Goal: Obtain resource: Obtain resource

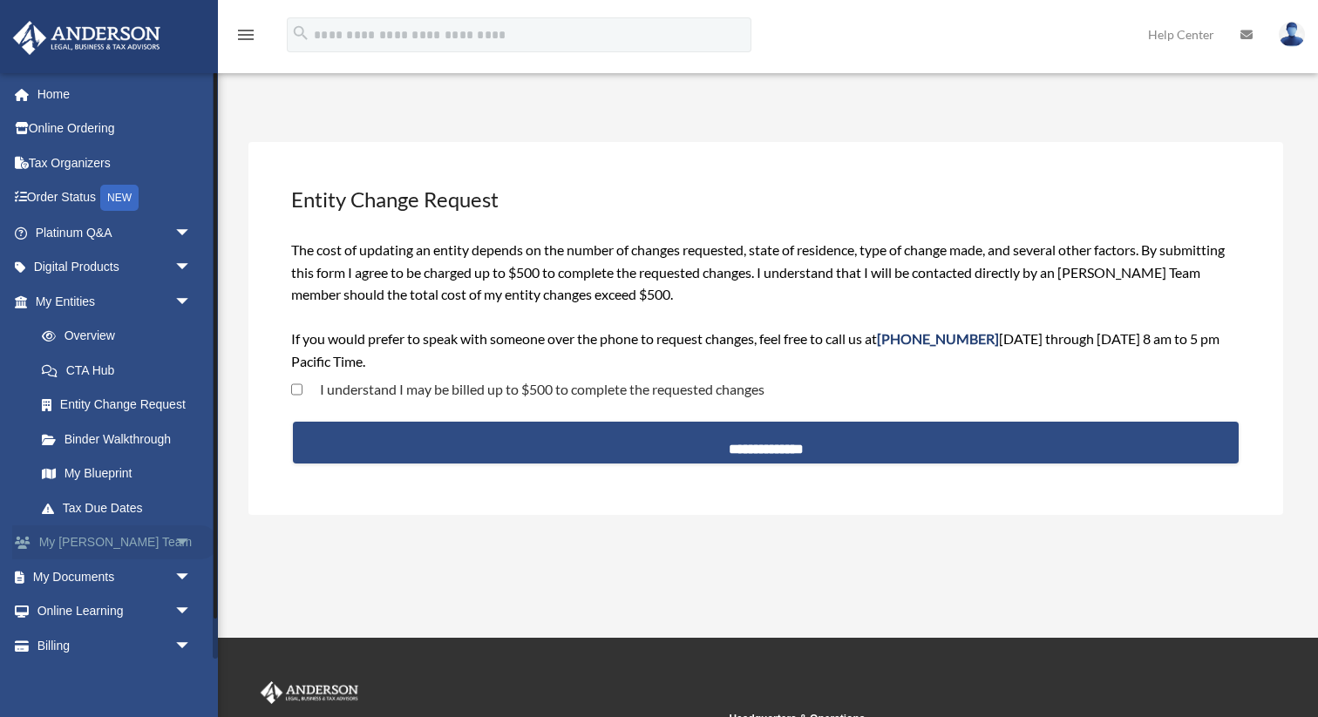
click at [78, 541] on link "My [PERSON_NAME] Team arrow_drop_down" at bounding box center [115, 542] width 206 height 35
click at [105, 542] on link "My [PERSON_NAME] Team arrow_drop_down" at bounding box center [115, 542] width 206 height 35
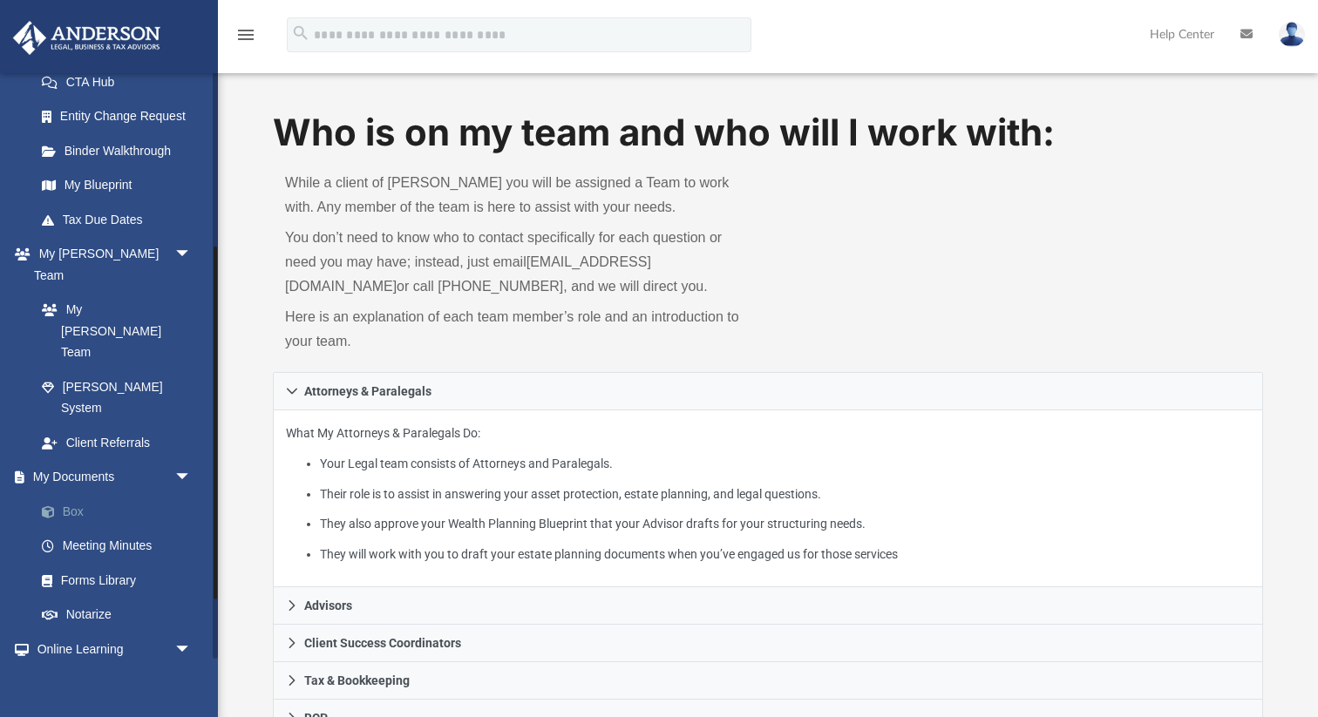
scroll to position [341, 0]
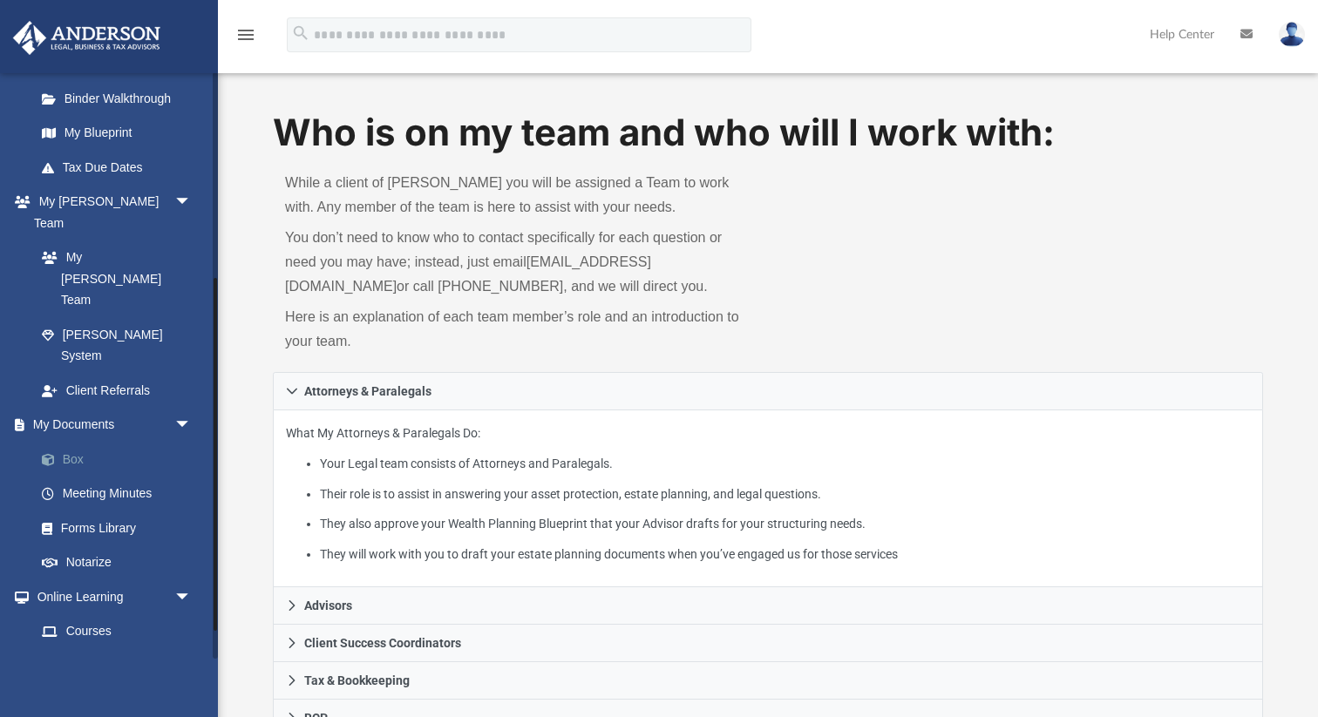
click at [84, 442] on link "Box" at bounding box center [120, 459] width 193 height 35
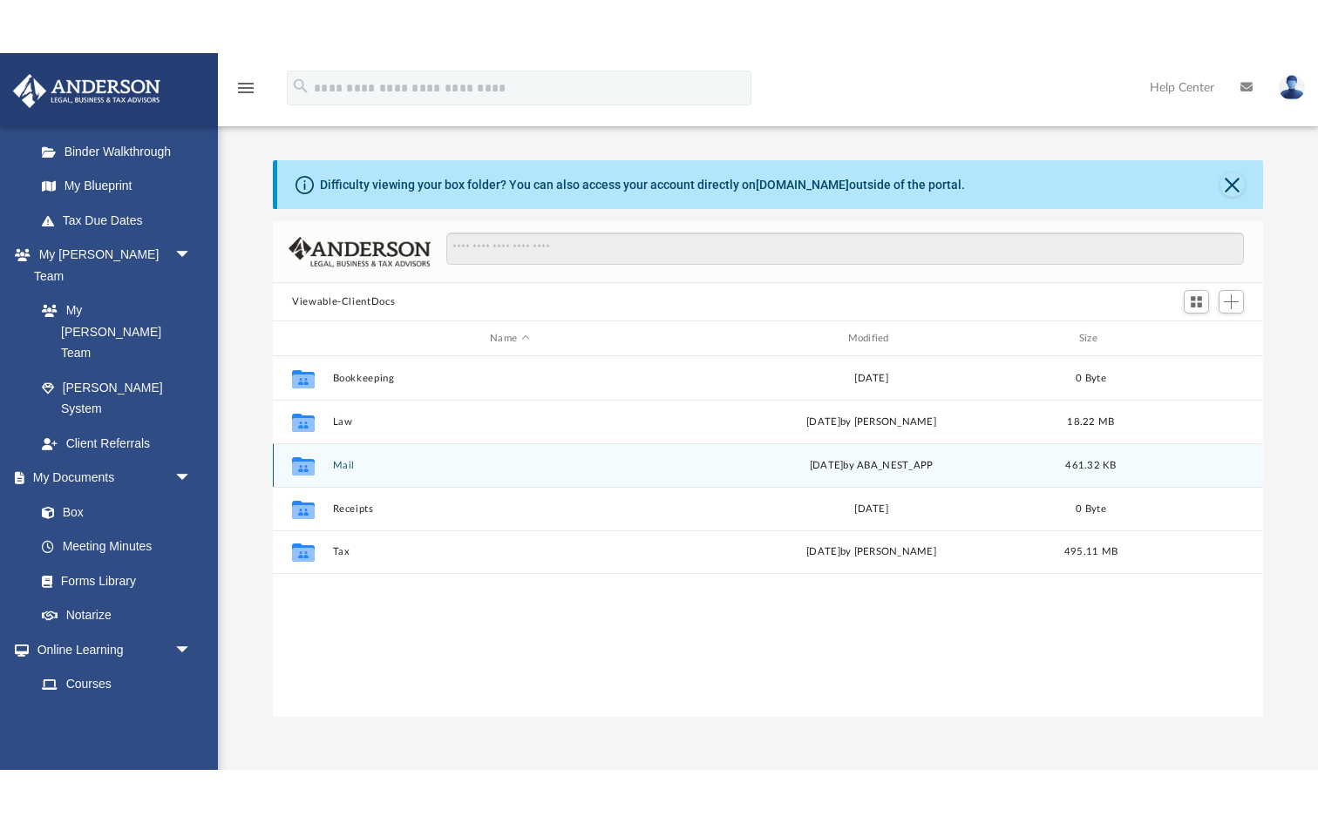
scroll to position [396, 989]
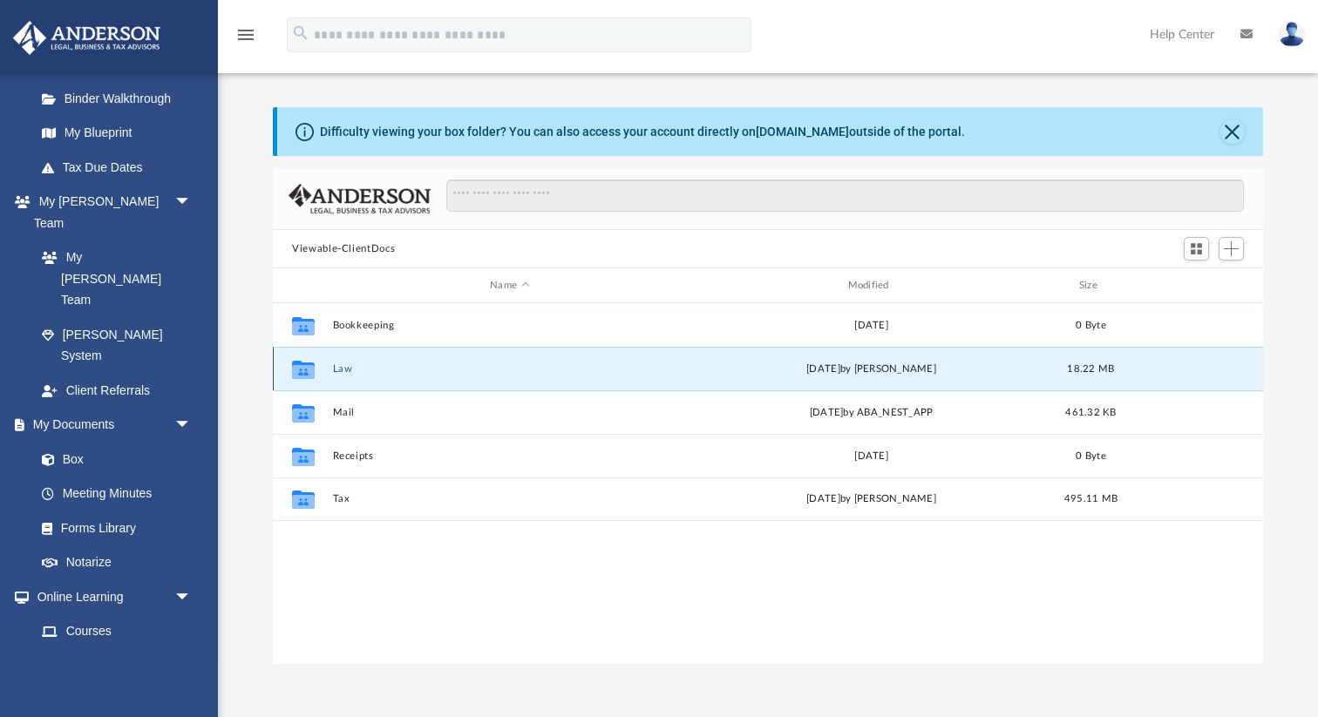
click at [343, 374] on button "Law" at bounding box center [510, 368] width 354 height 11
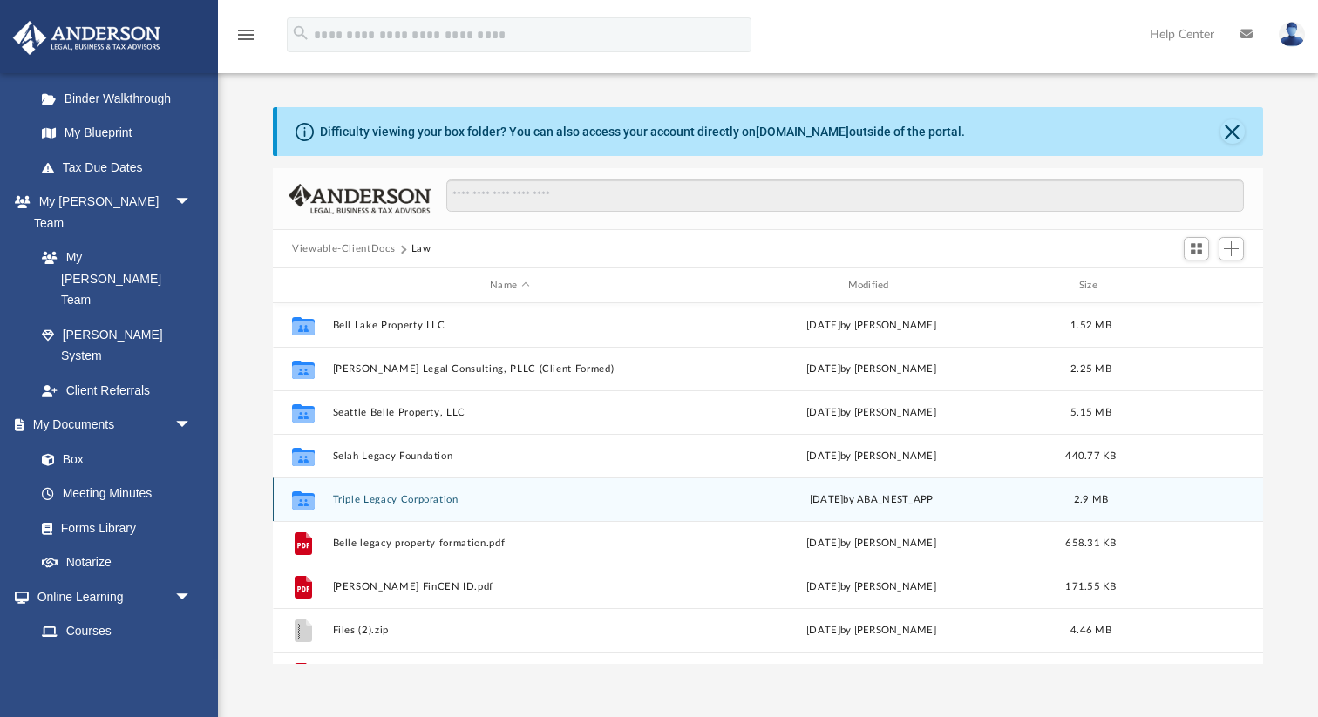
click at [383, 506] on div "Collaborated Folder Triple Legacy Corporation Fri Jul 26 2024 by ABA_NEST_APP 2…" at bounding box center [768, 500] width 990 height 44
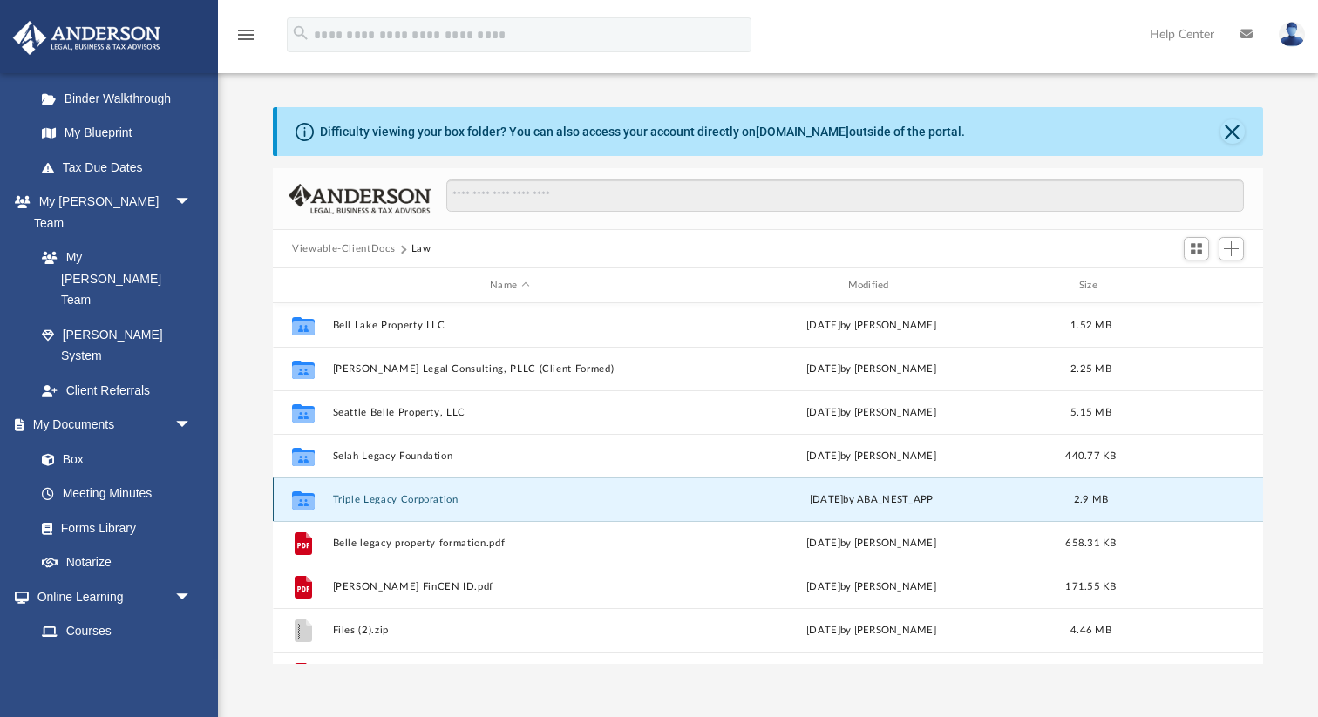
click at [385, 500] on button "Triple Legacy Corporation" at bounding box center [510, 499] width 354 height 11
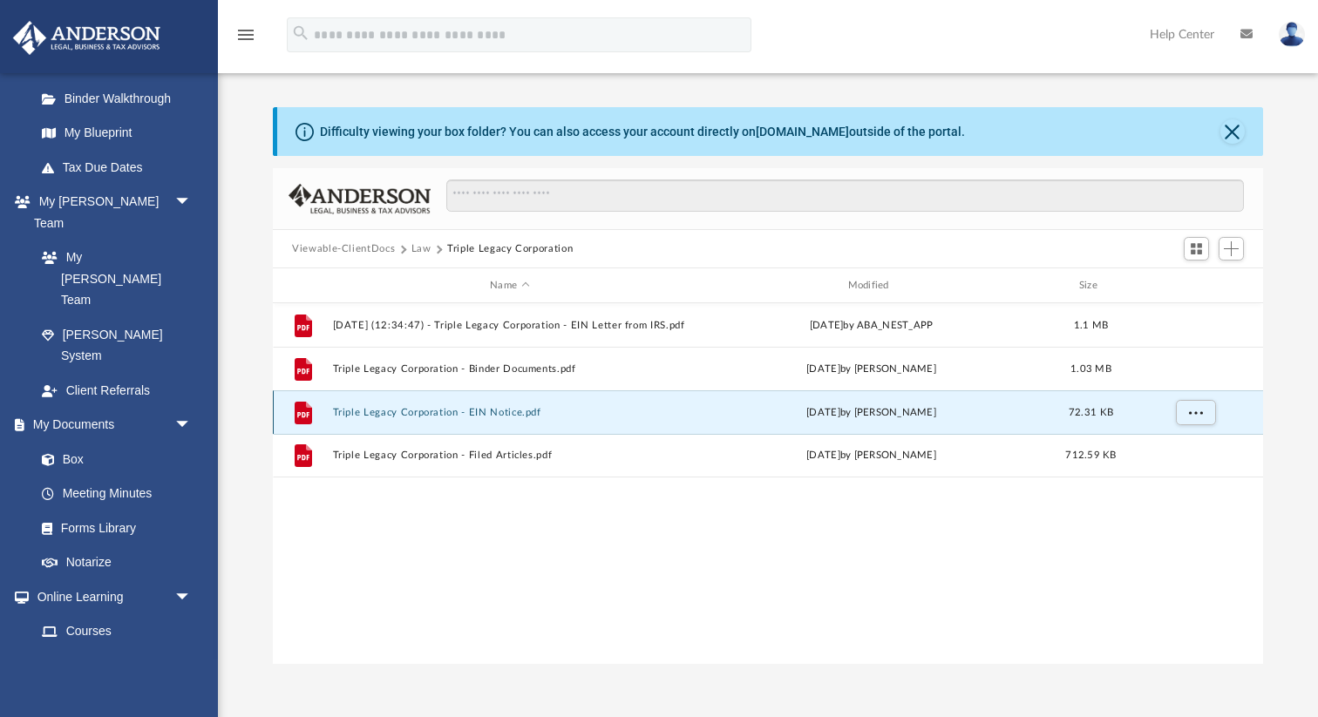
click at [421, 417] on button "Triple Legacy Corporation - EIN Notice.pdf" at bounding box center [510, 412] width 354 height 11
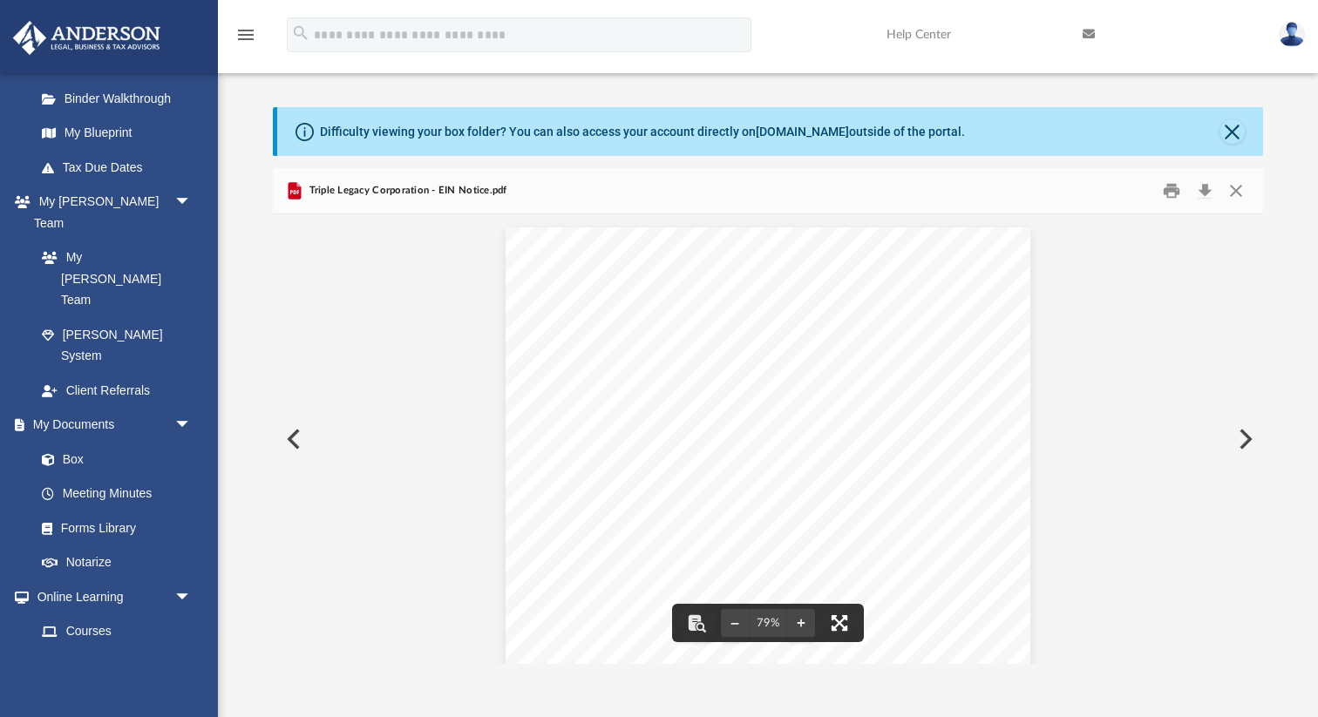
click at [842, 621] on button "File preview" at bounding box center [839, 623] width 38 height 38
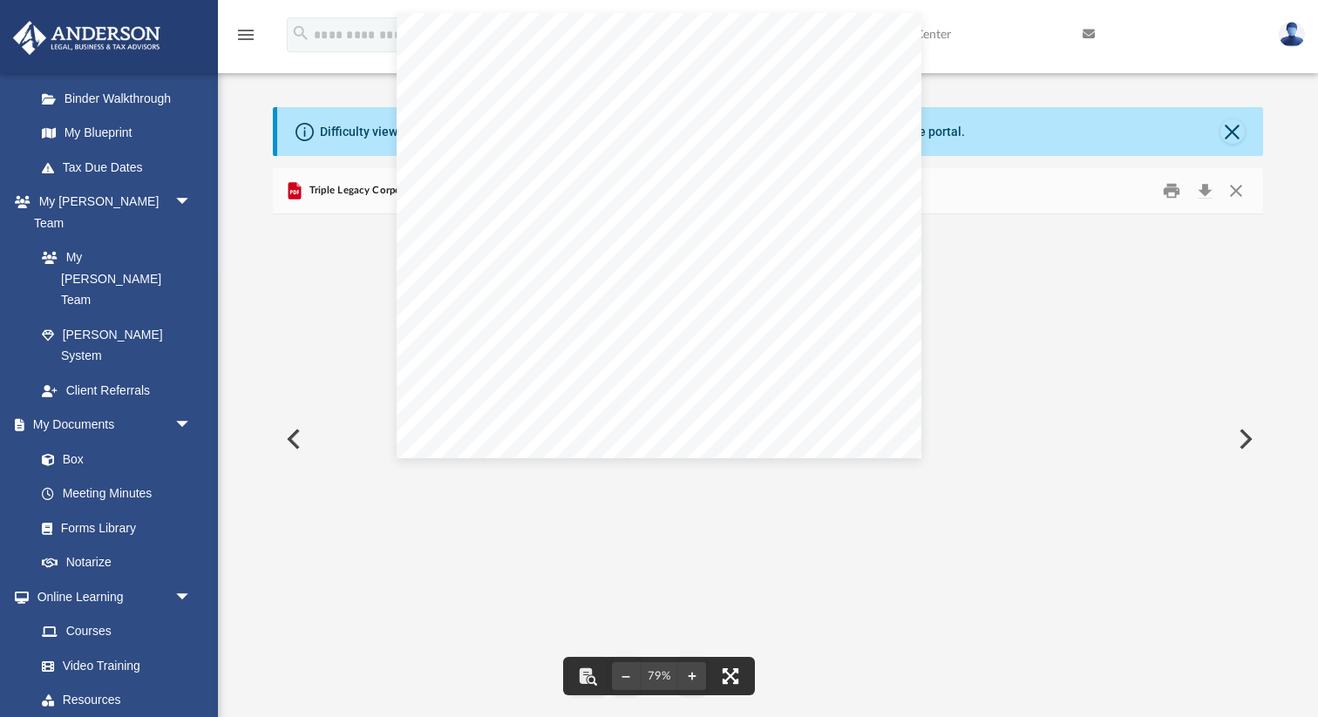
scroll to position [281, 0]
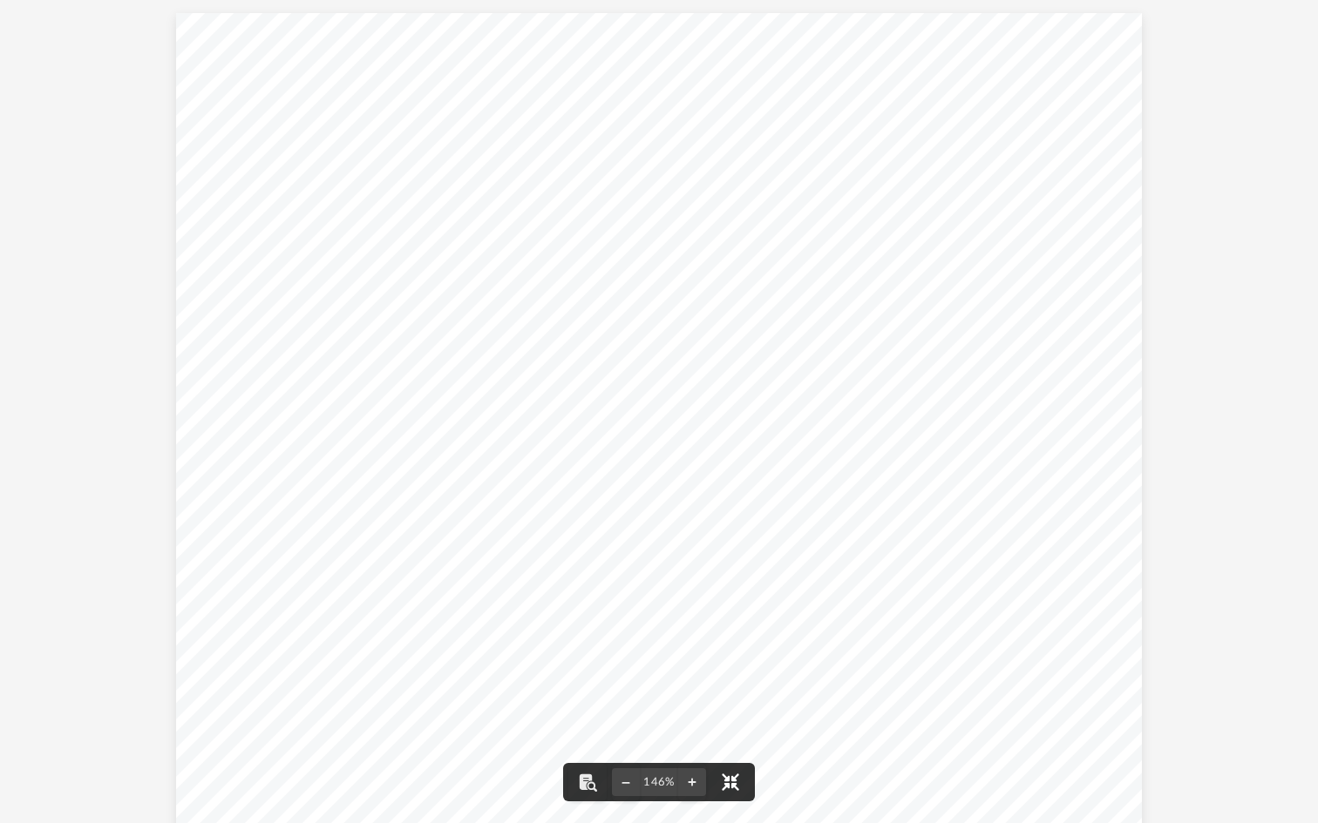
click at [726, 716] on button "File preview" at bounding box center [730, 782] width 38 height 38
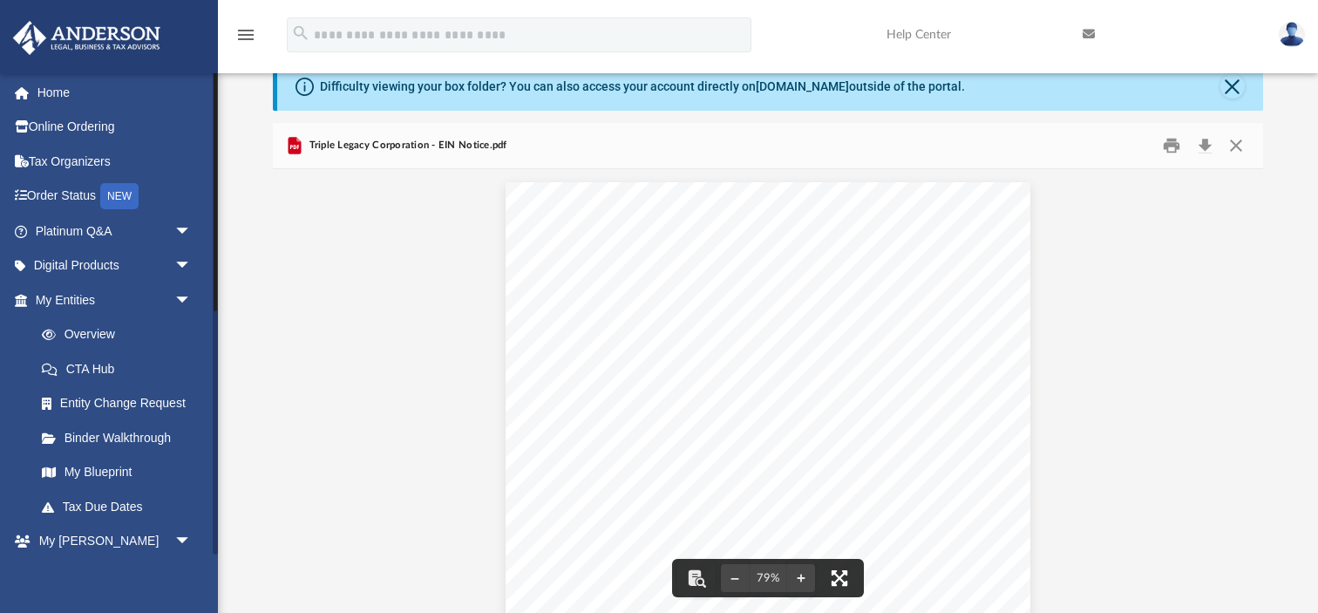
scroll to position [0, 0]
click at [79, 241] on link "Platinum Q&A arrow_drop_down" at bounding box center [115, 232] width 206 height 35
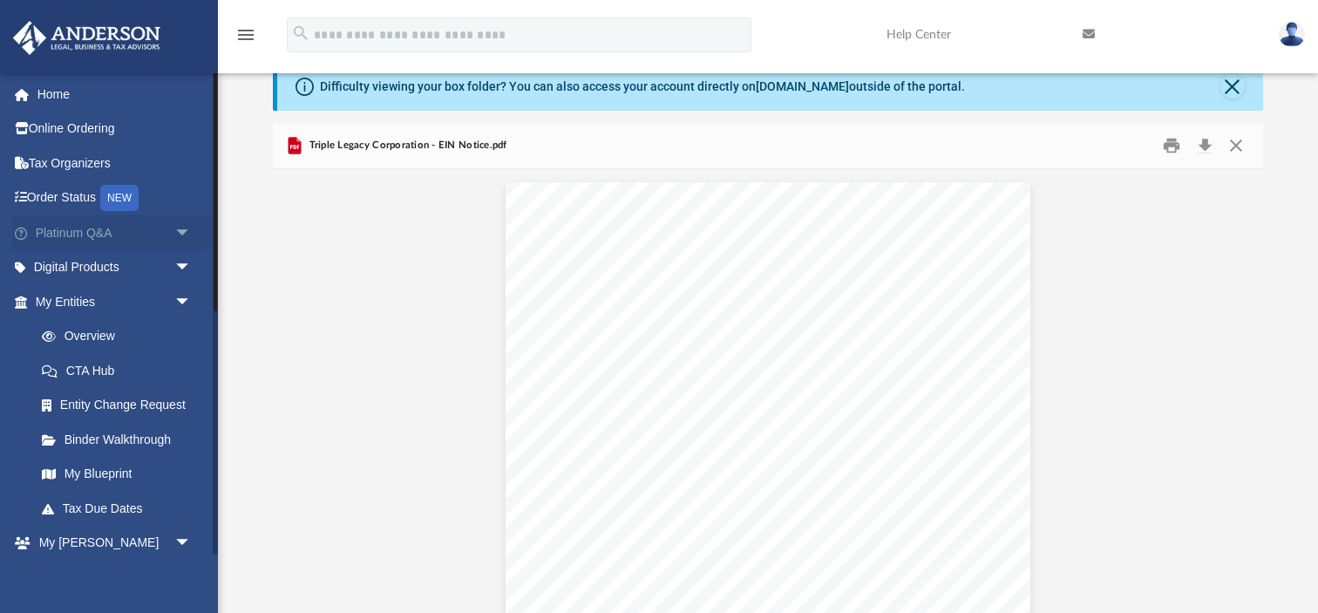
click at [119, 228] on link "Platinum Q&A arrow_drop_down" at bounding box center [115, 232] width 206 height 35
click at [180, 232] on span "arrow_drop_down" at bounding box center [191, 233] width 35 height 36
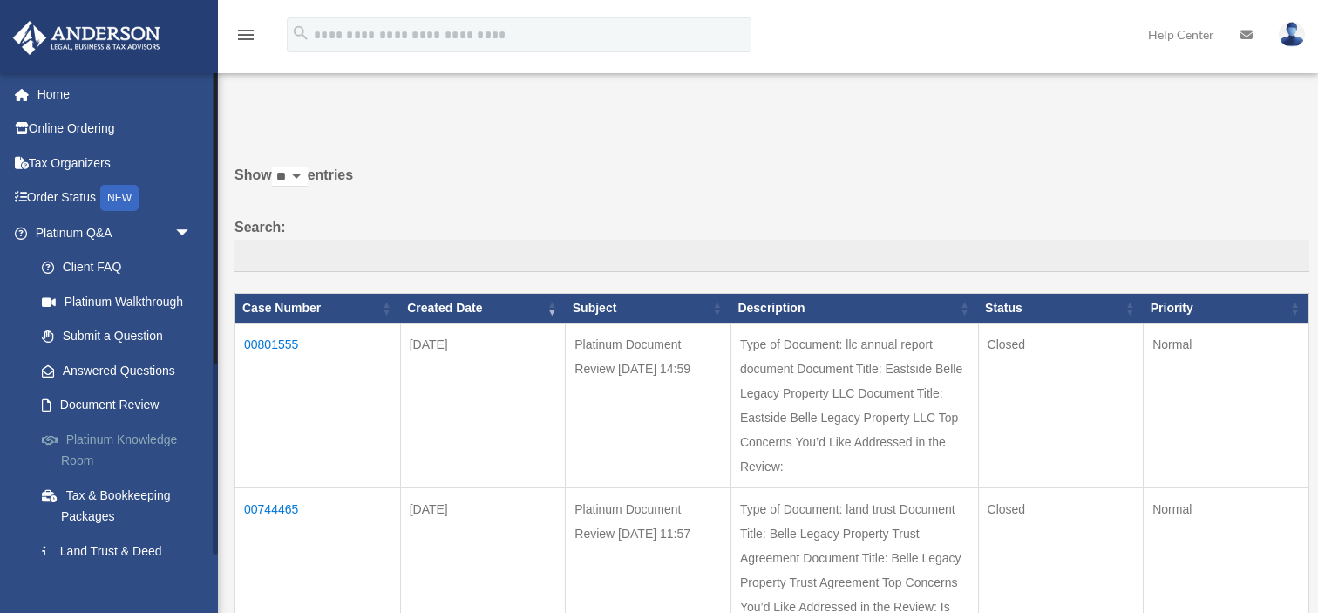
click at [116, 442] on link "Platinum Knowledge Room" at bounding box center [120, 450] width 193 height 56
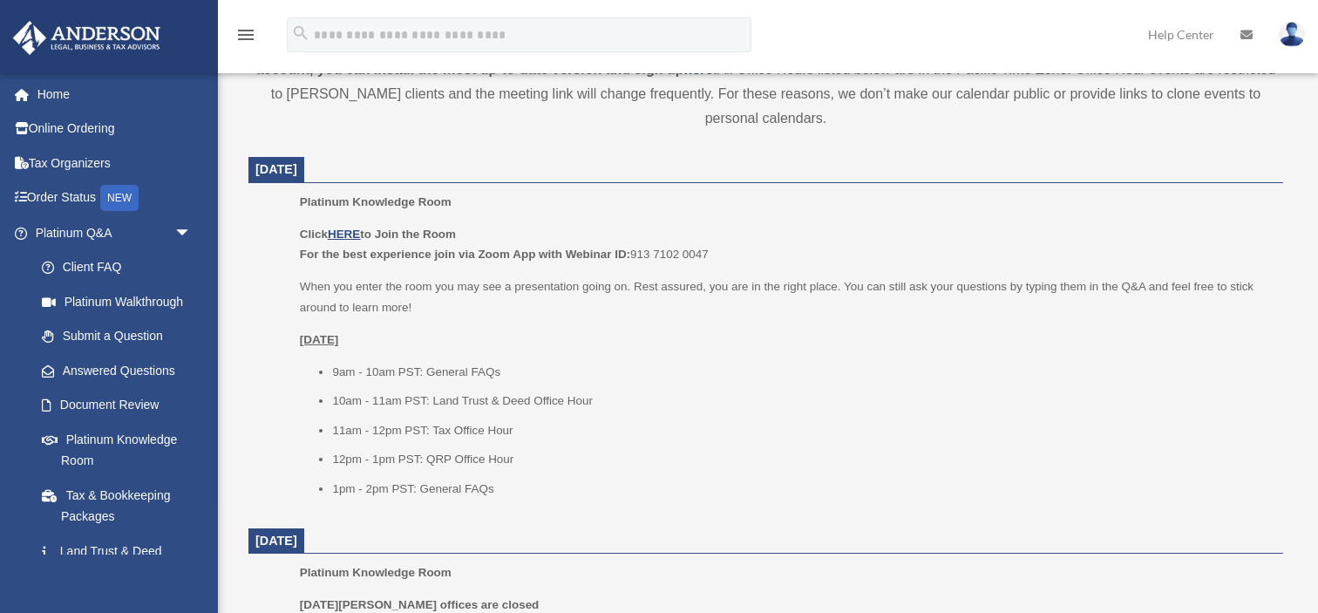
scroll to position [637, 0]
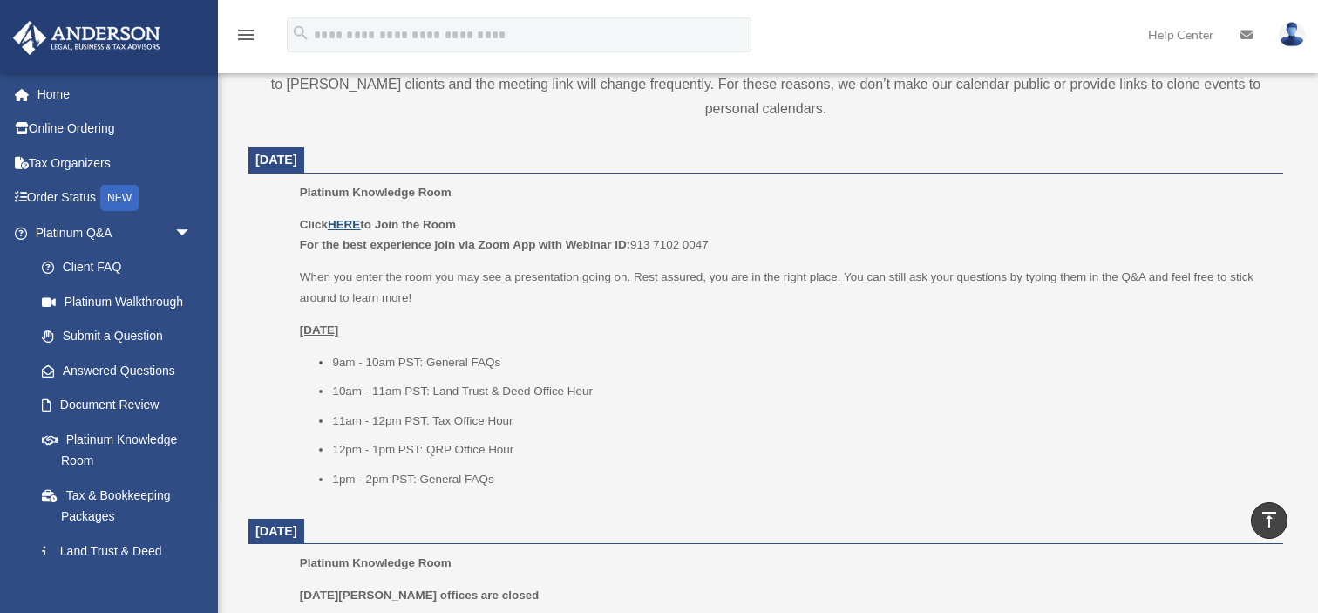
click at [355, 221] on u "HERE" at bounding box center [344, 224] width 32 height 13
click at [353, 227] on u "HERE" at bounding box center [344, 224] width 32 height 13
